Goal: Information Seeking & Learning: Check status

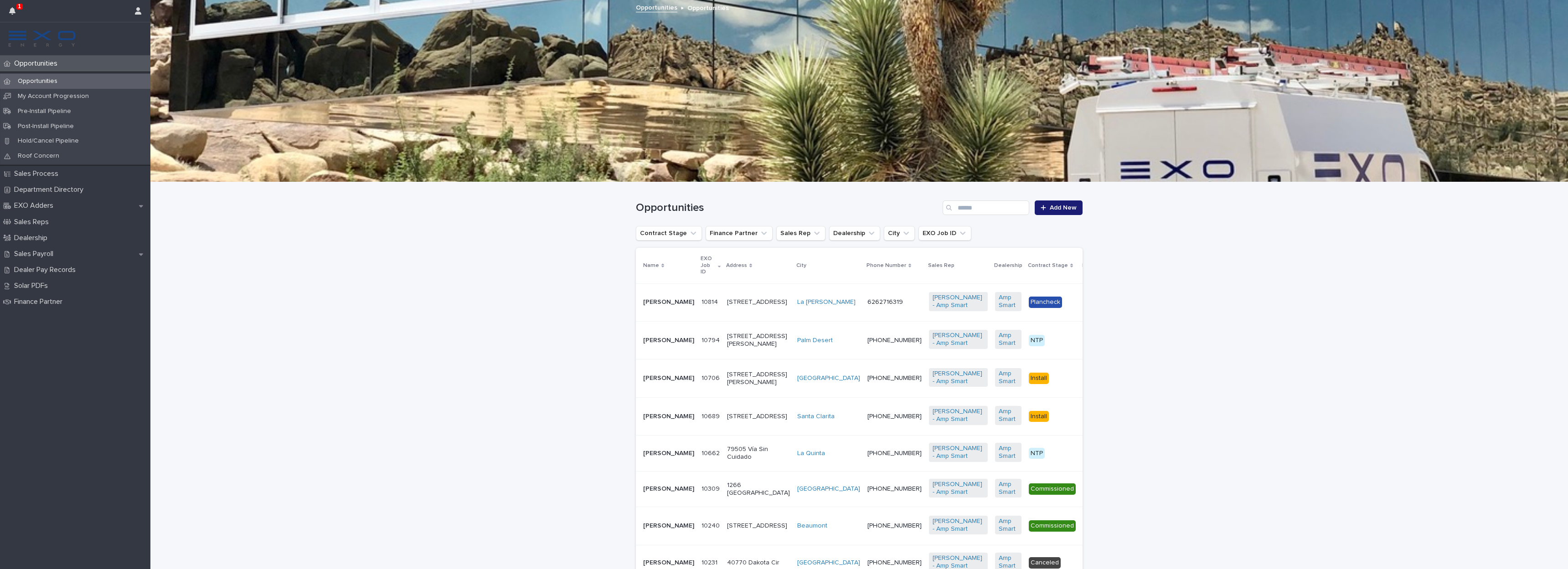
scroll to position [86, 0]
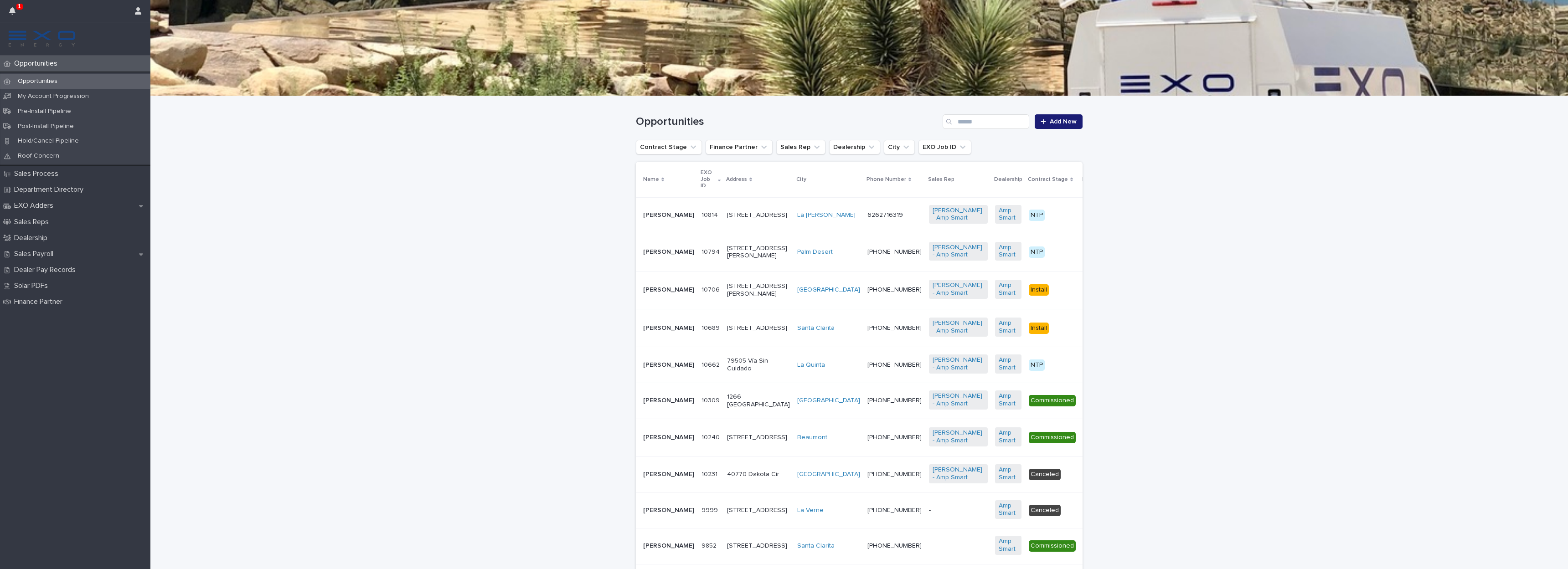
click at [46, 80] on p "Opportunities" at bounding box center [37, 81] width 54 height 8
click at [47, 252] on p "Sales Payroll" at bounding box center [35, 254] width 50 height 9
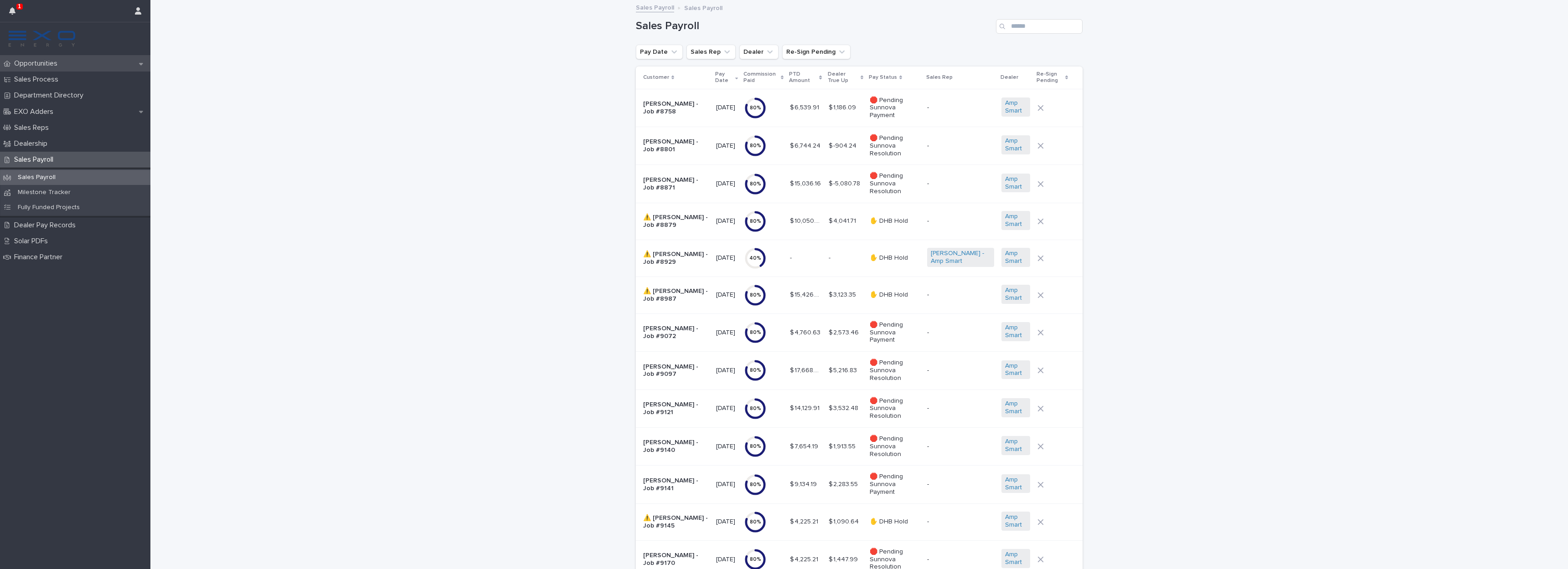
click at [52, 62] on p "Opportunities" at bounding box center [37, 63] width 54 height 9
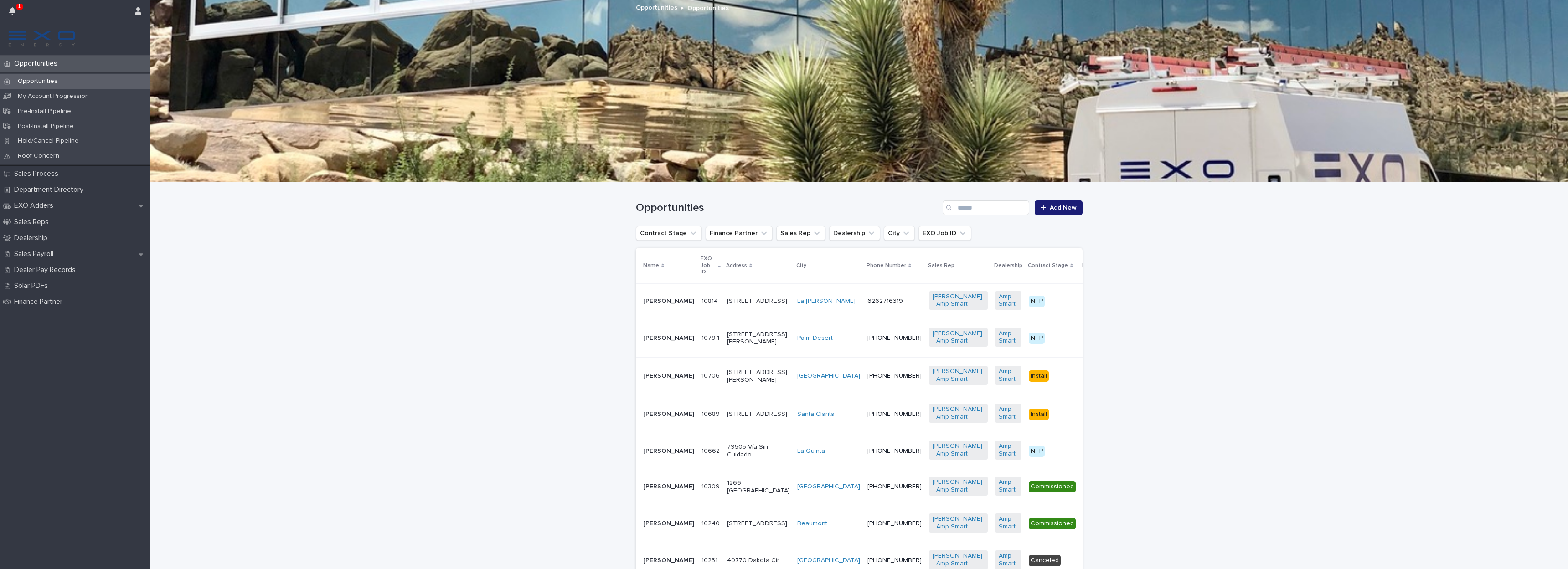
click at [652, 380] on p "[PERSON_NAME]" at bounding box center [669, 376] width 51 height 8
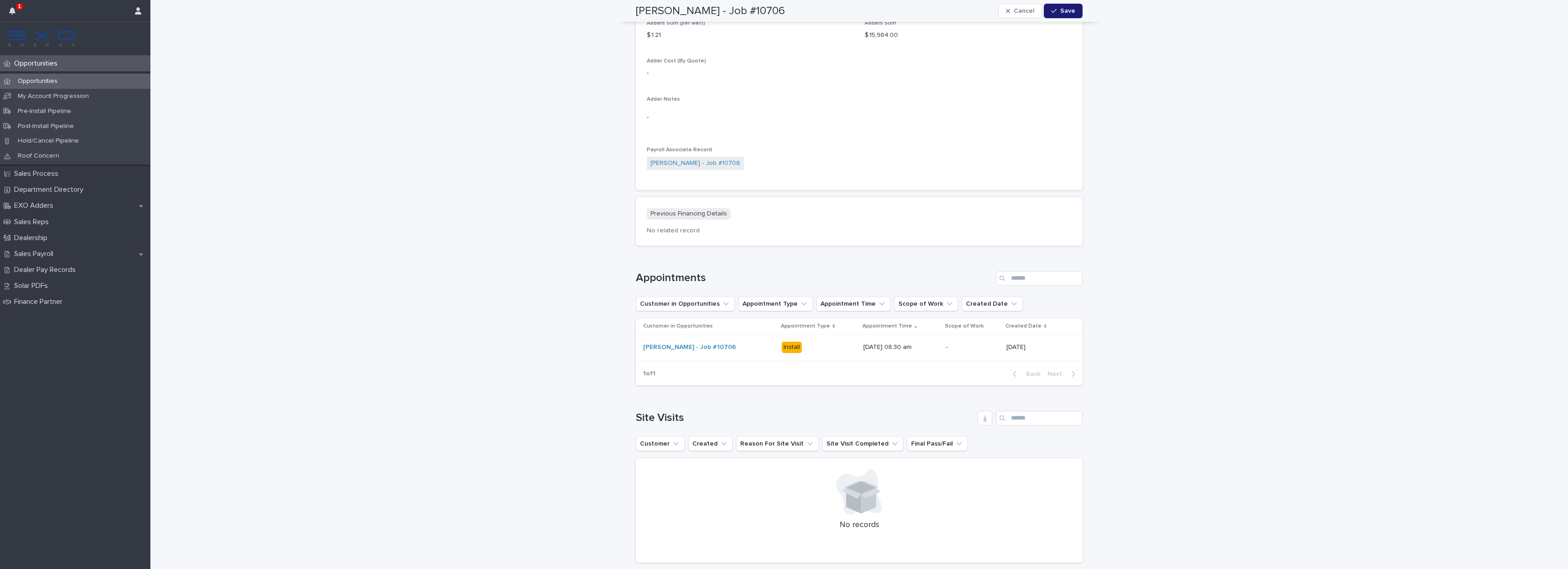
scroll to position [963, 0]
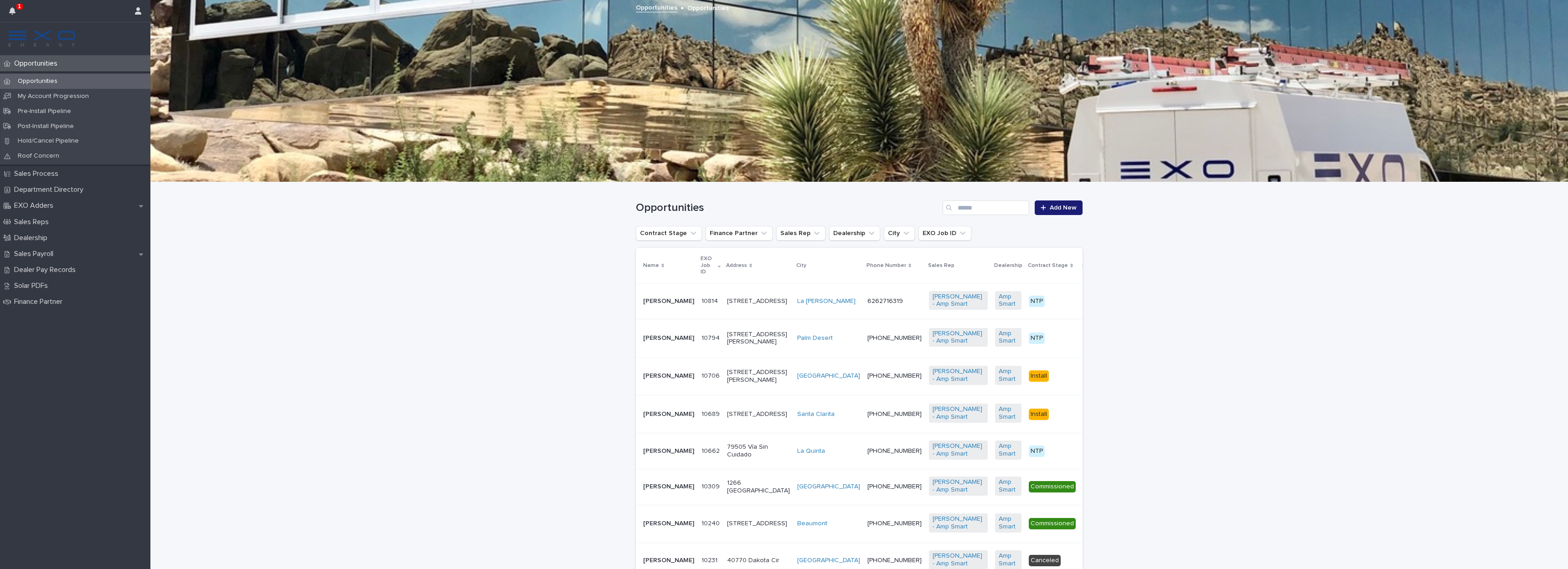
click at [666, 418] on div "[PERSON_NAME]" at bounding box center [669, 413] width 51 height 10
